Goal: Task Accomplishment & Management: Use online tool/utility

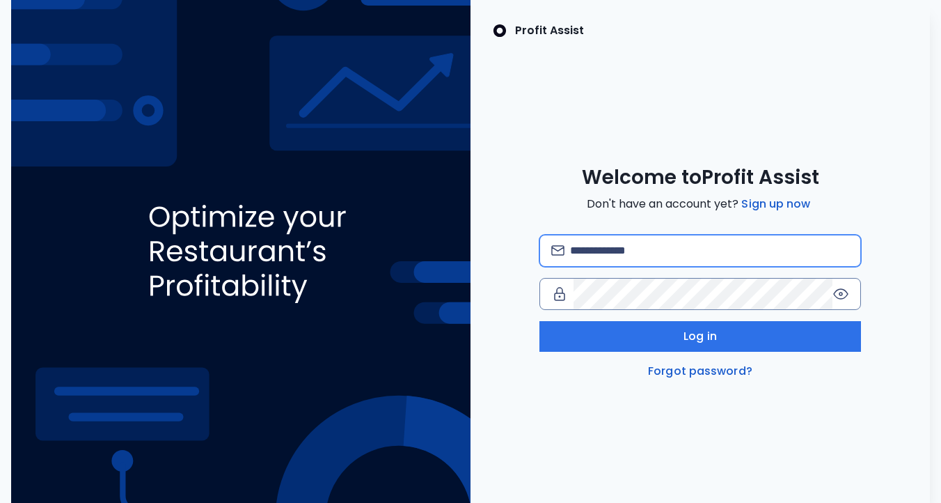
click at [663, 261] on input "email" at bounding box center [709, 250] width 279 height 31
click at [621, 237] on input "email" at bounding box center [709, 250] width 279 height 31
type input "**********"
click at [590, 251] on input "**********" at bounding box center [709, 250] width 279 height 31
click at [736, 253] on input "**********" at bounding box center [709, 250] width 279 height 31
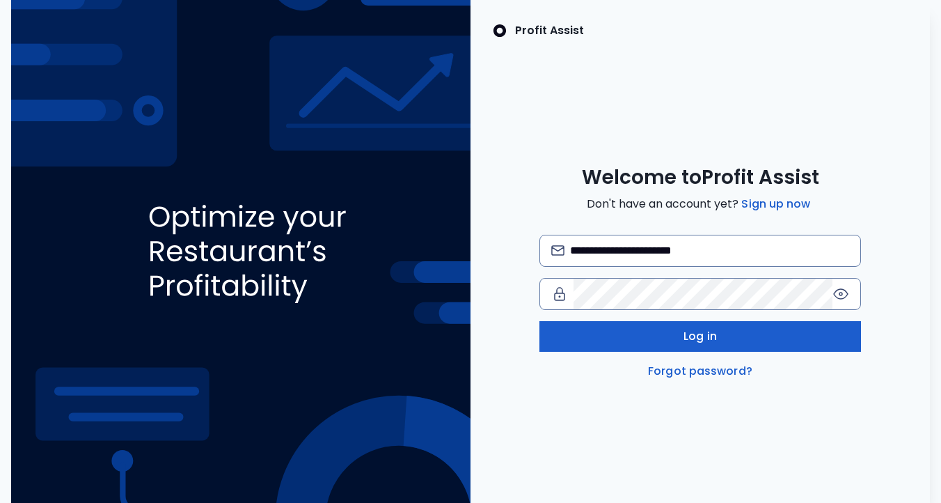
click at [729, 334] on button "Log in" at bounding box center [700, 336] width 322 height 31
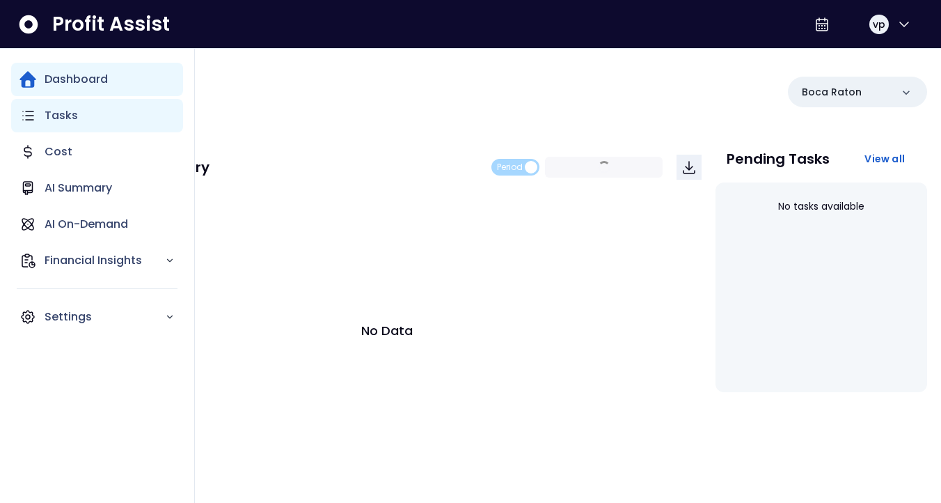
click at [70, 126] on div "Tasks" at bounding box center [97, 115] width 172 height 33
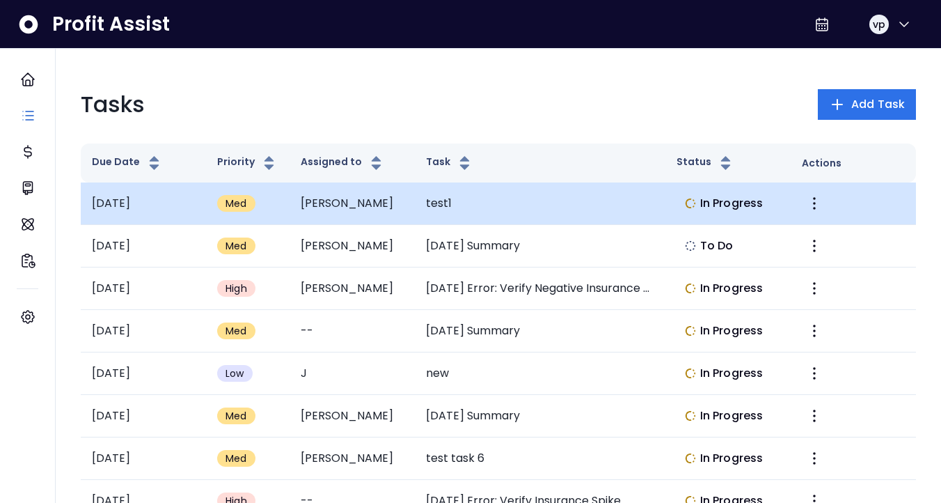
click at [663, 193] on td "test1" at bounding box center [540, 203] width 251 height 42
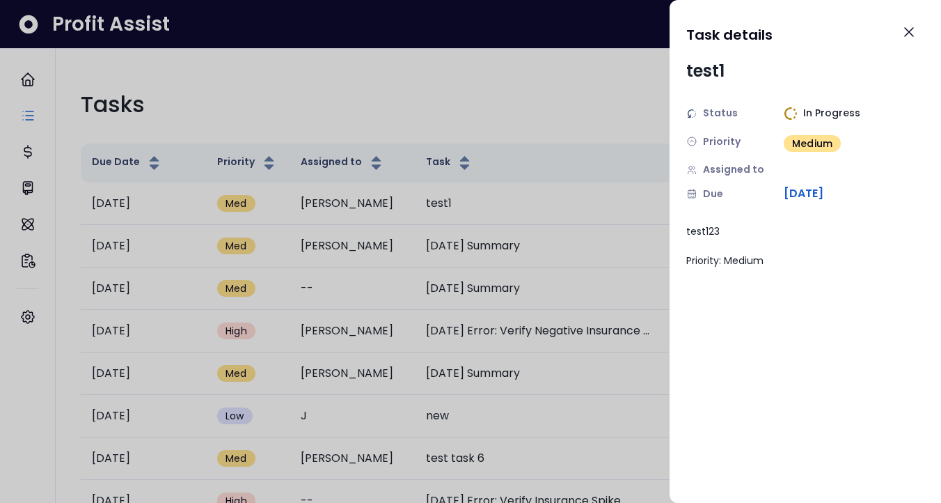
click at [567, 251] on div at bounding box center [470, 251] width 941 height 503
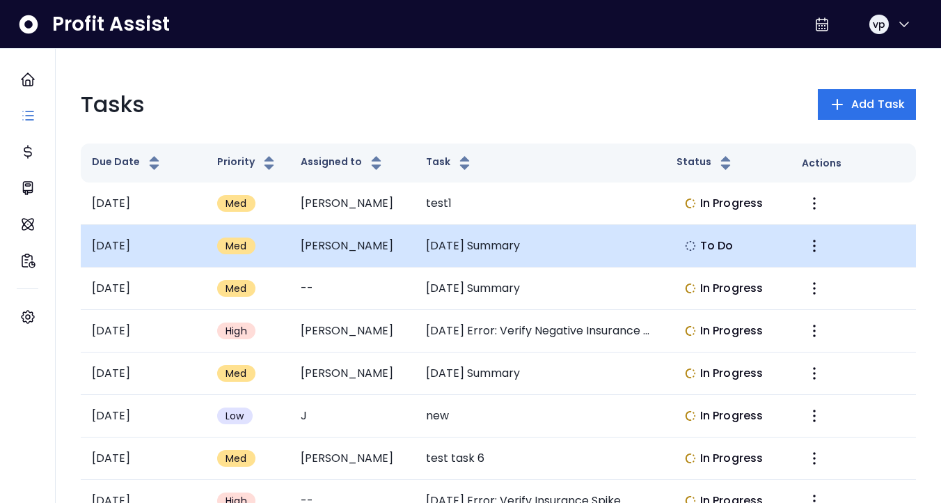
click at [602, 262] on td "[DATE] Summary" at bounding box center [540, 246] width 251 height 42
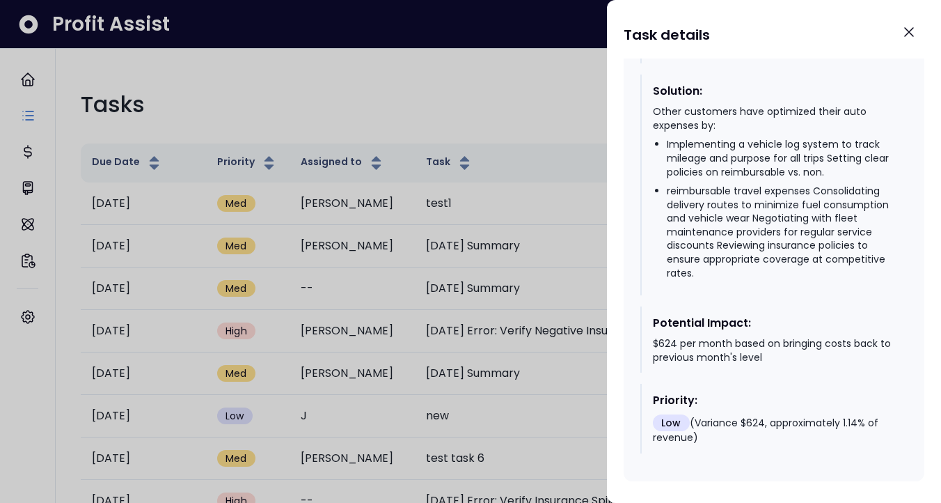
scroll to position [2202, 0]
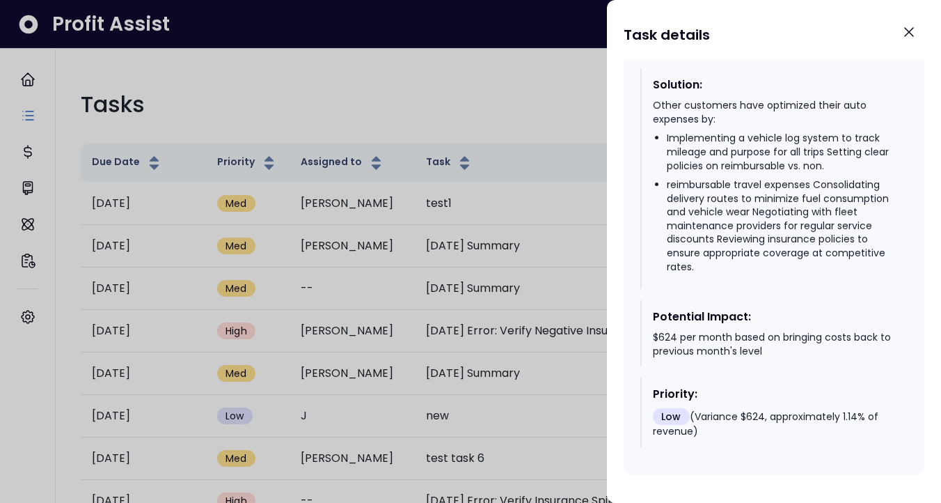
click at [516, 205] on div at bounding box center [470, 251] width 941 height 503
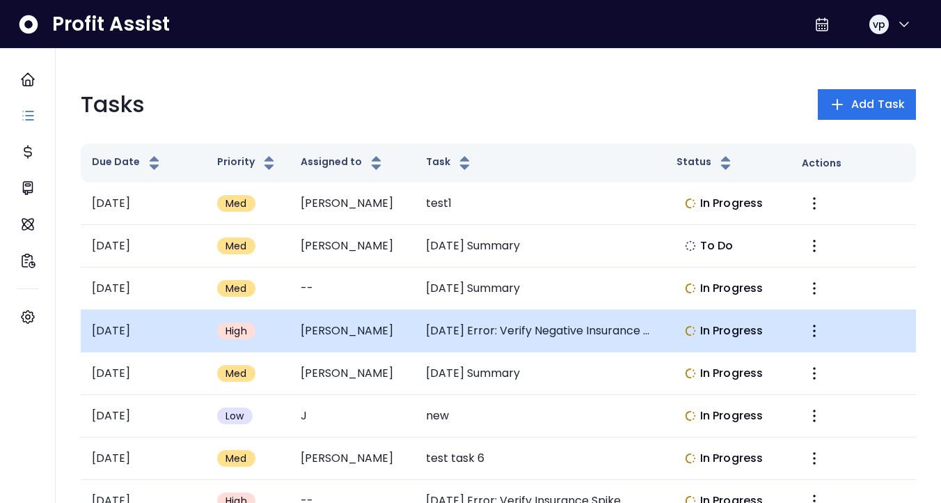
click at [598, 317] on td "[DATE] Error: Verify Negative Insurance Payment" at bounding box center [540, 331] width 251 height 42
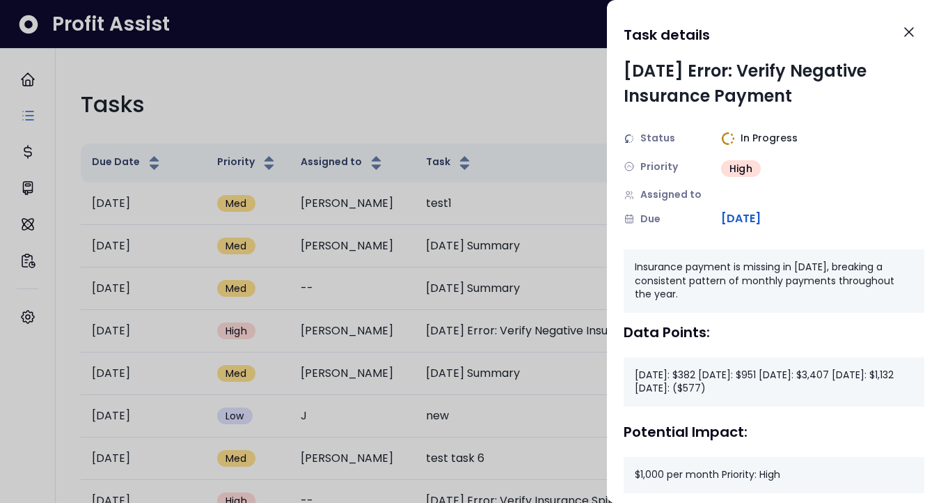
scroll to position [17, 0]
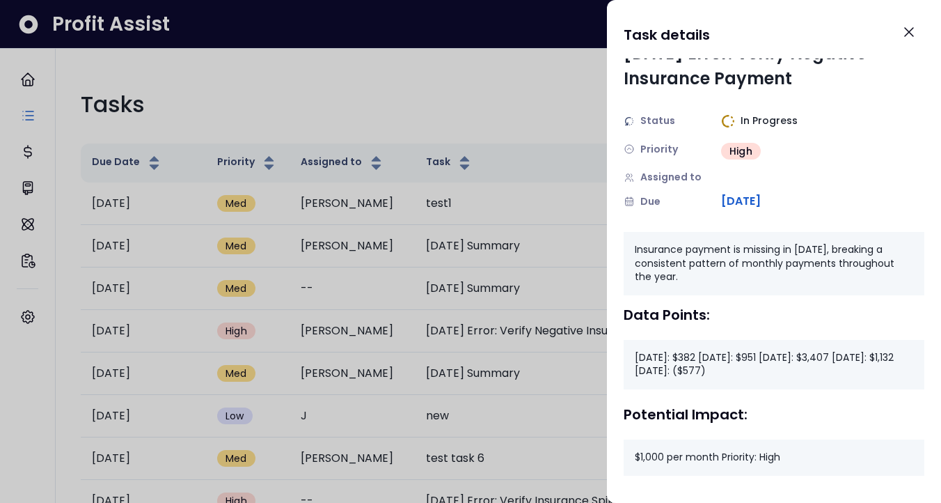
click at [492, 201] on div at bounding box center [470, 251] width 941 height 503
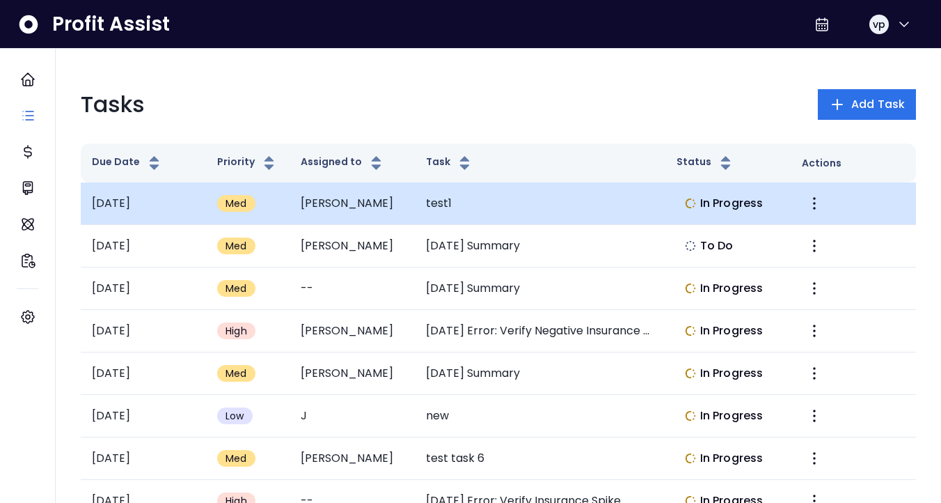
click at [588, 210] on td "test1" at bounding box center [540, 203] width 251 height 42
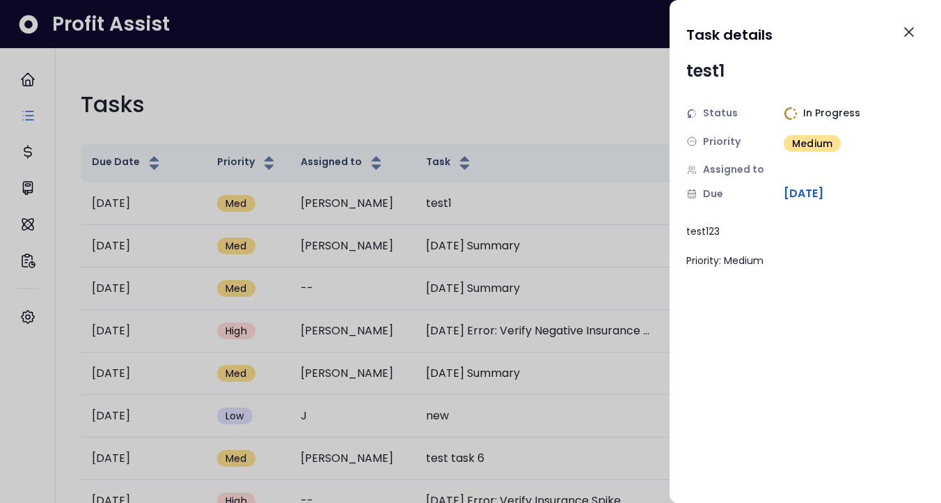
click at [623, 307] on div at bounding box center [470, 251] width 941 height 503
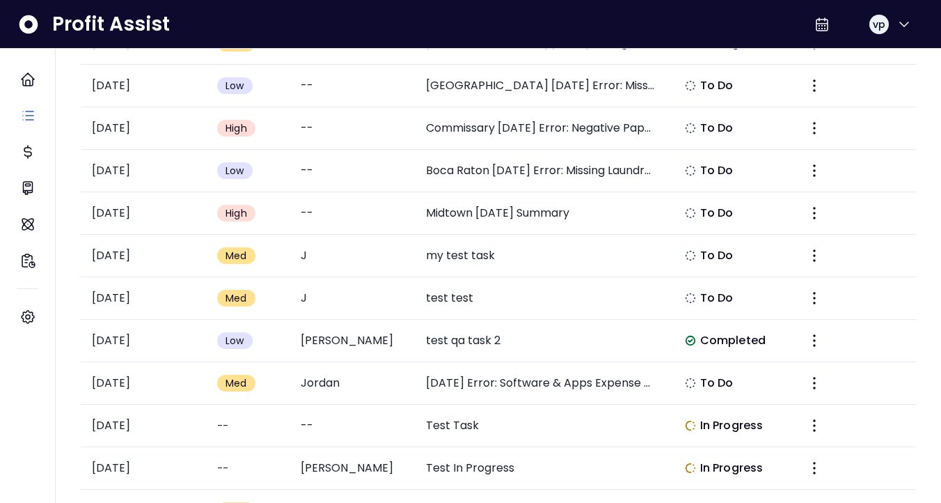
scroll to position [665, 0]
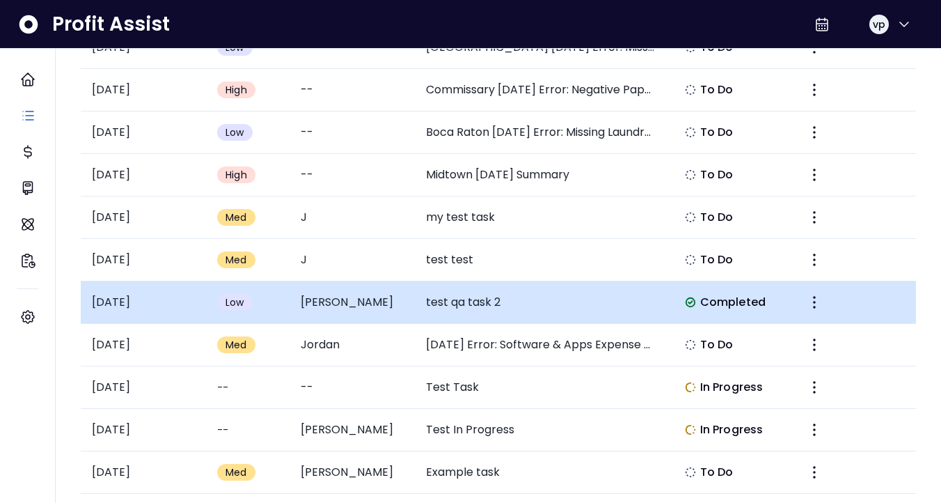
click at [730, 309] on span "Completed" at bounding box center [732, 302] width 65 height 17
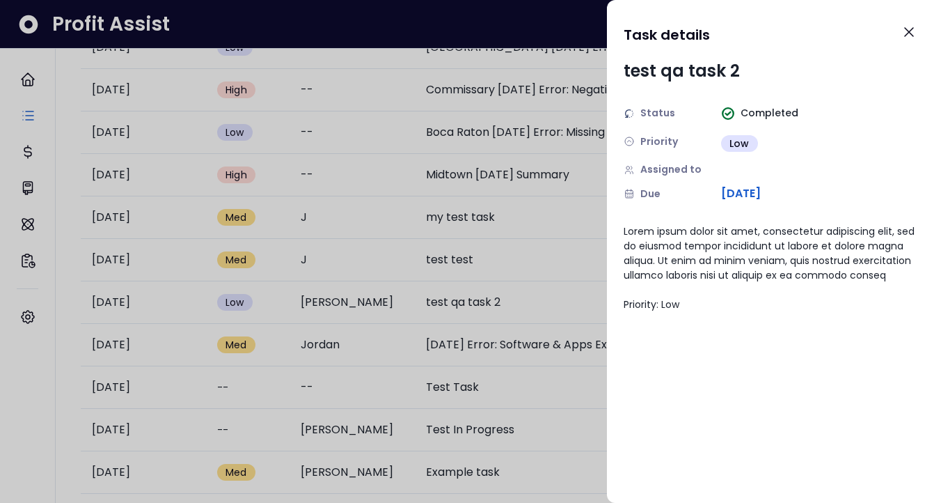
click at [486, 303] on div at bounding box center [470, 251] width 941 height 503
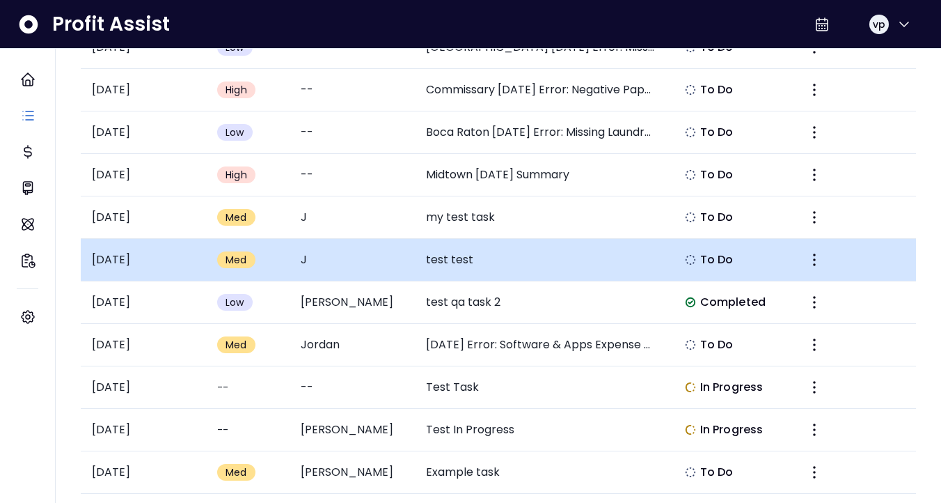
click at [696, 254] on div "To Do" at bounding box center [709, 259] width 49 height 17
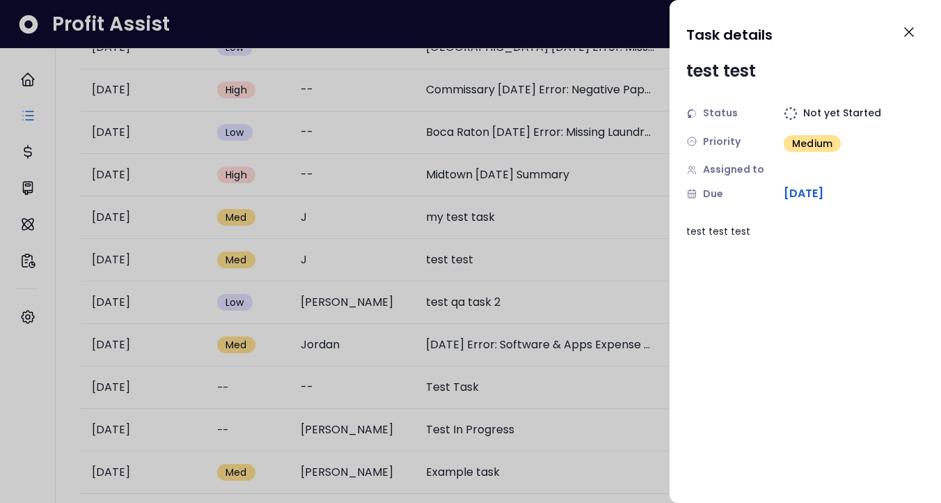
click at [571, 233] on div at bounding box center [470, 251] width 941 height 503
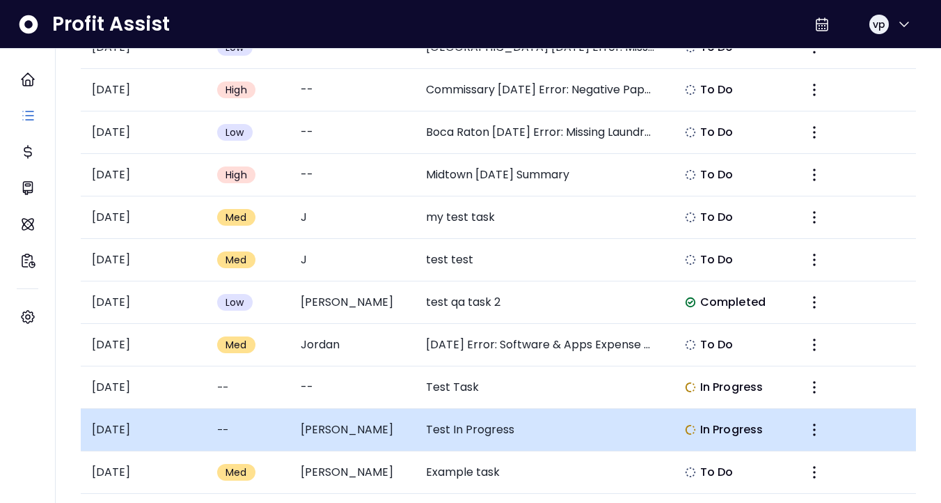
click at [634, 413] on td "Test In Progress" at bounding box center [540, 430] width 251 height 42
